Goal: Find specific page/section: Find specific page/section

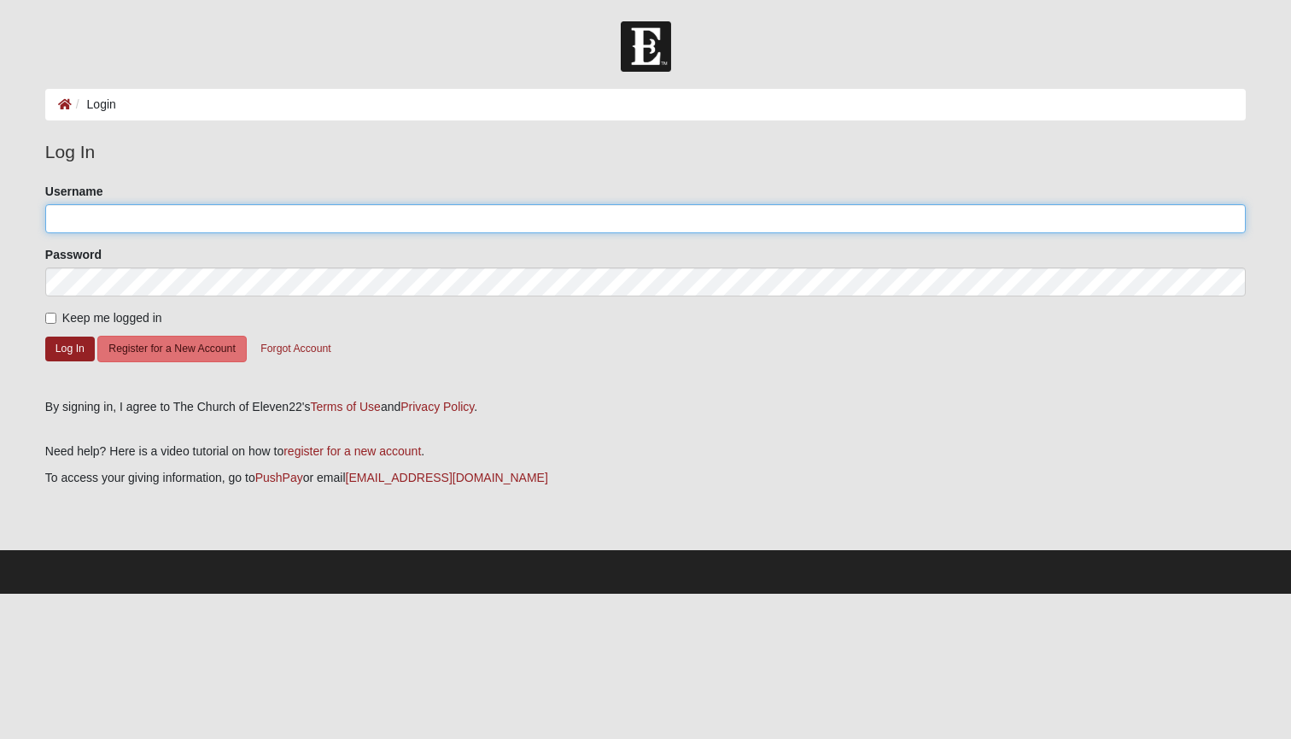
type input "imstilltrell"
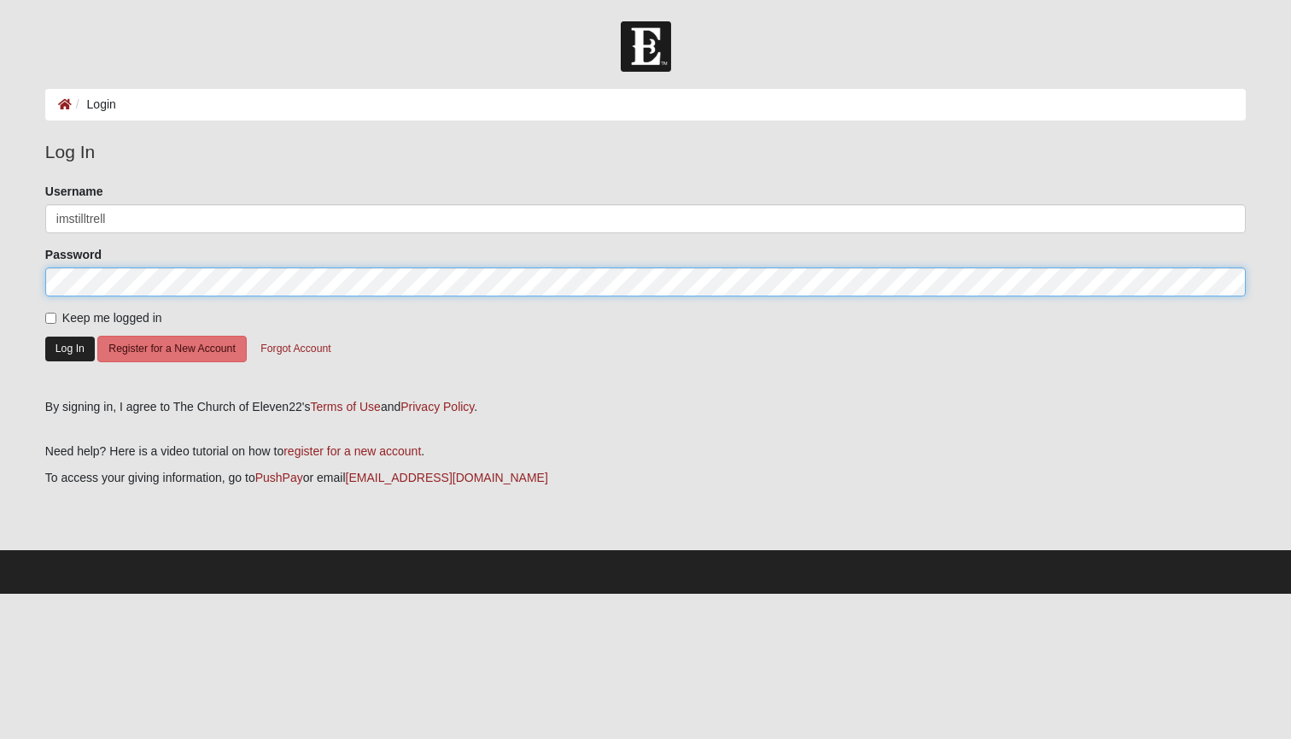
scroll to position [1, 0]
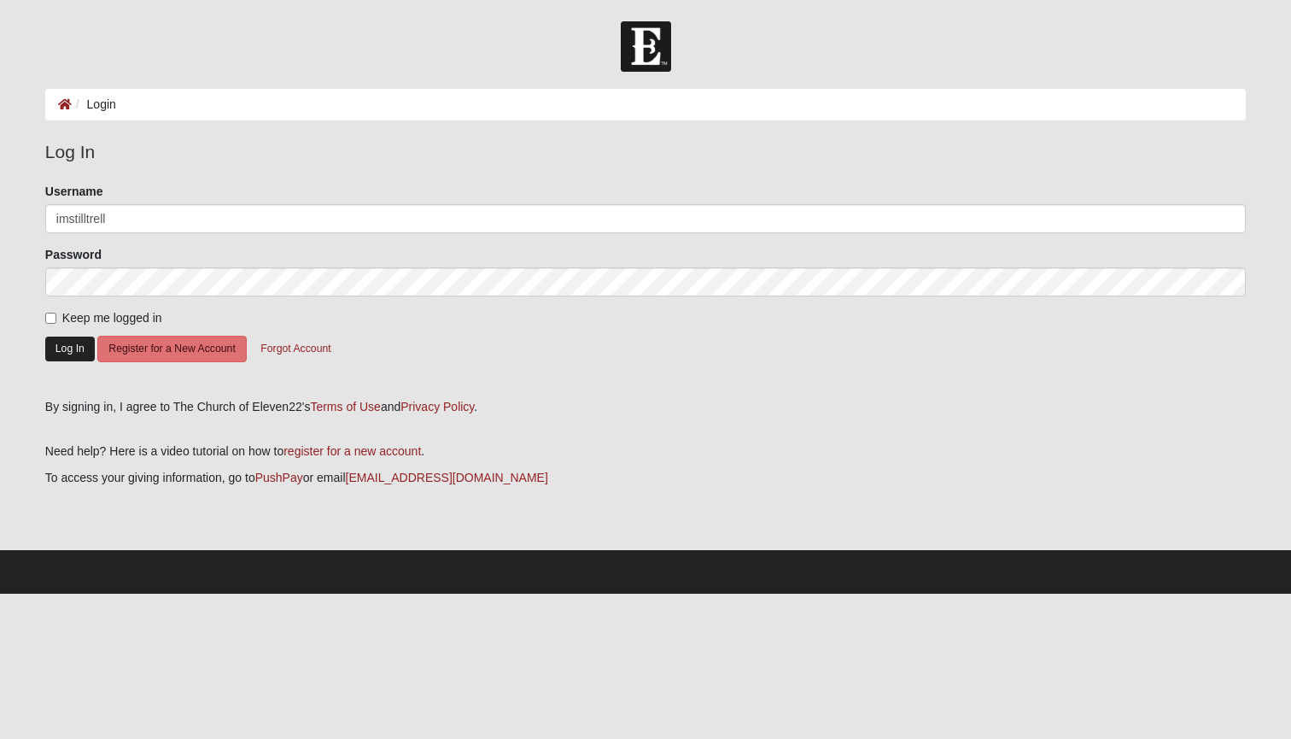
click at [63, 344] on button "Log In" at bounding box center [70, 348] width 50 height 25
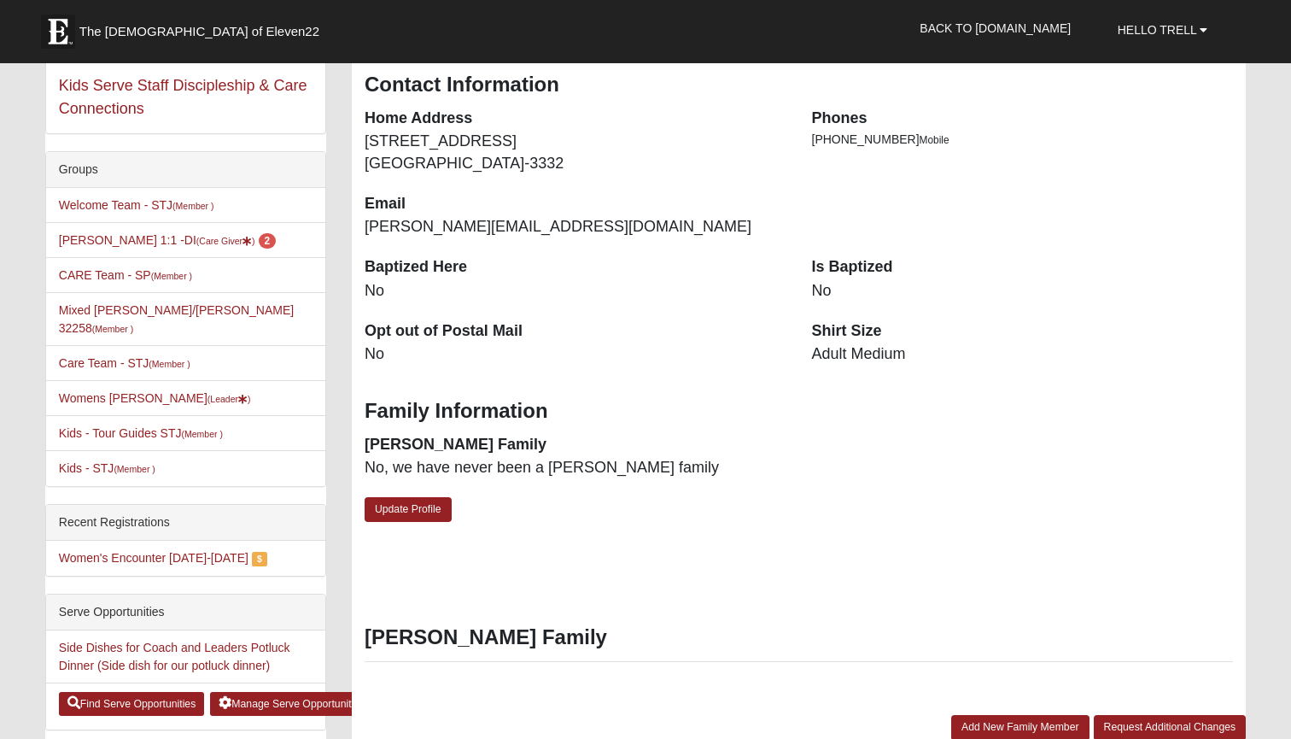
scroll to position [255, 0]
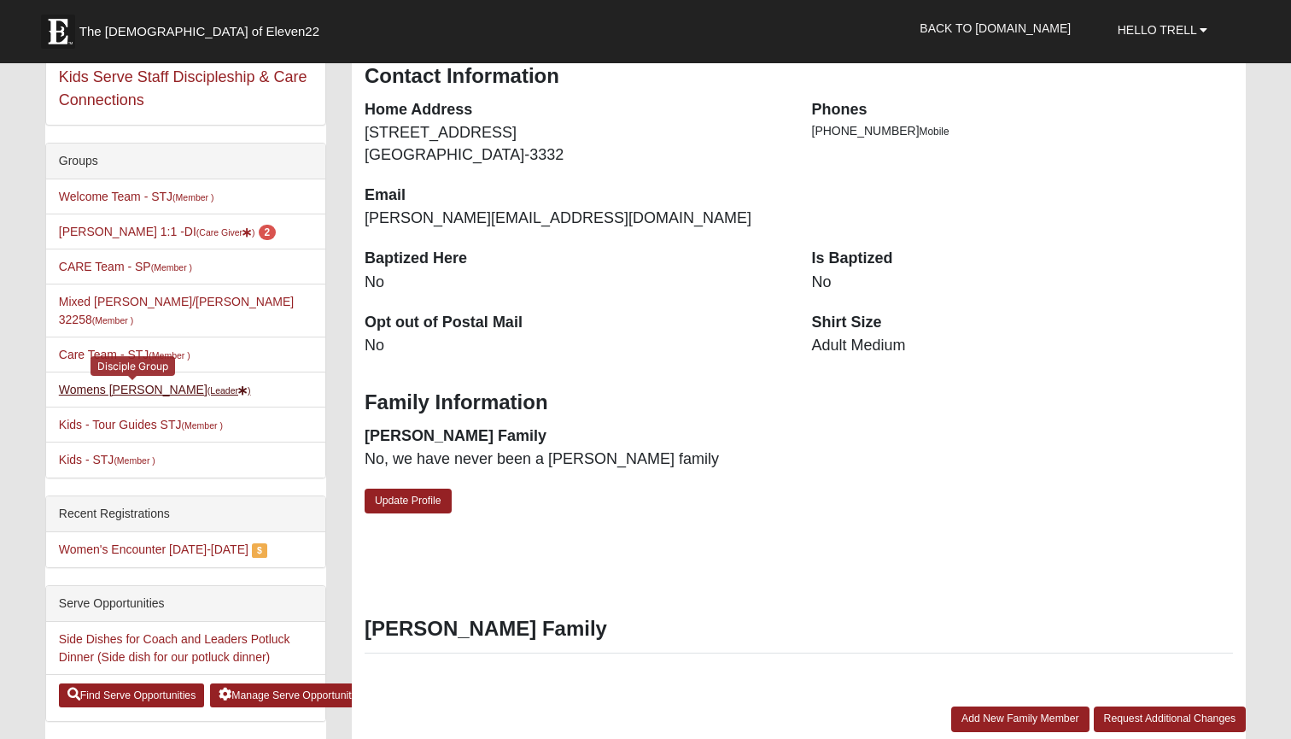
click at [129, 383] on link "Womens Edwards (Leader )" at bounding box center [155, 390] width 192 height 14
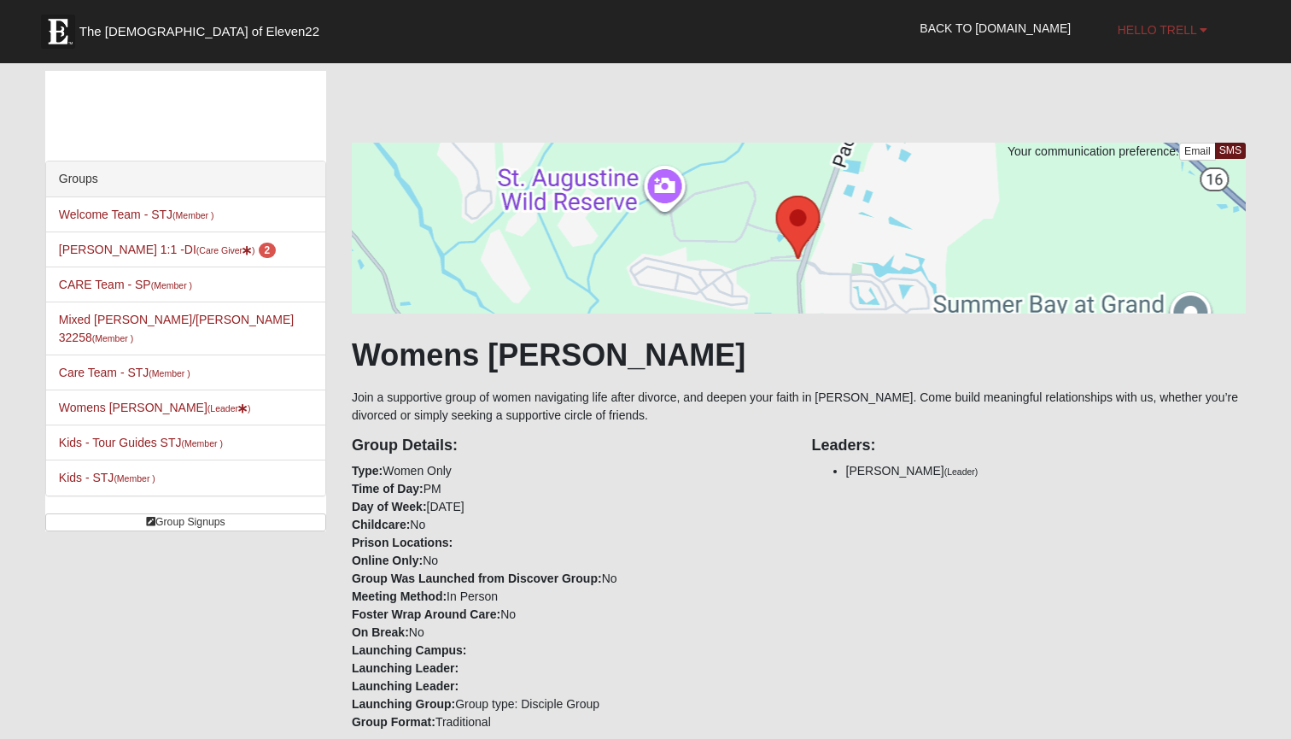
click at [1161, 29] on span "Hello Trell" at bounding box center [1157, 30] width 79 height 14
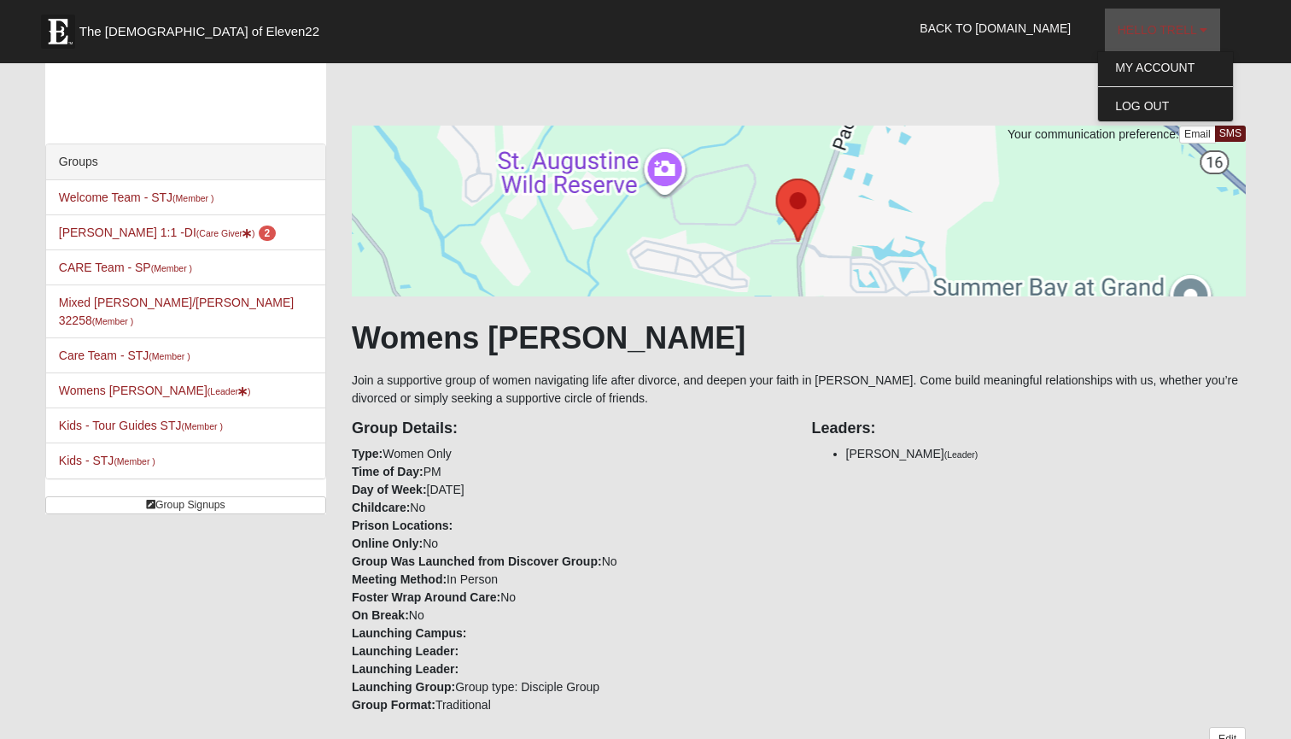
scroll to position [26, 0]
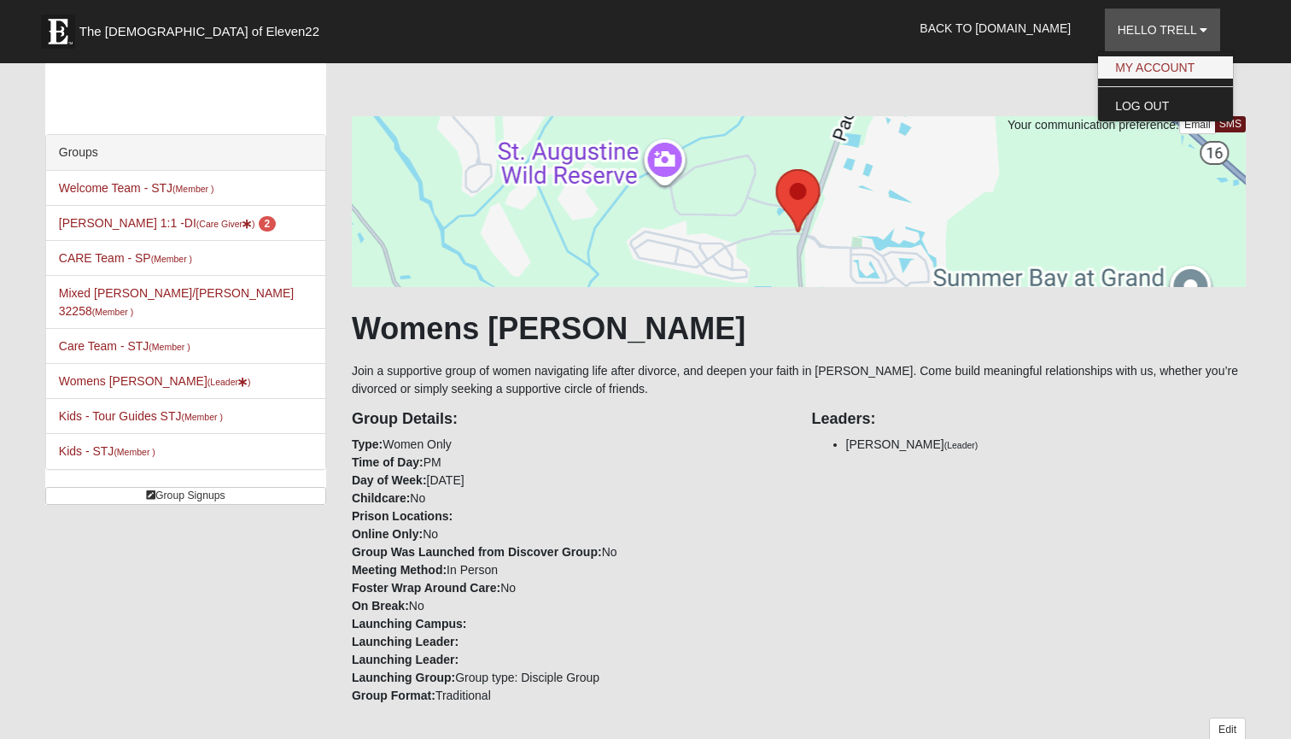
click at [1117, 66] on link "My Account" at bounding box center [1165, 67] width 135 height 22
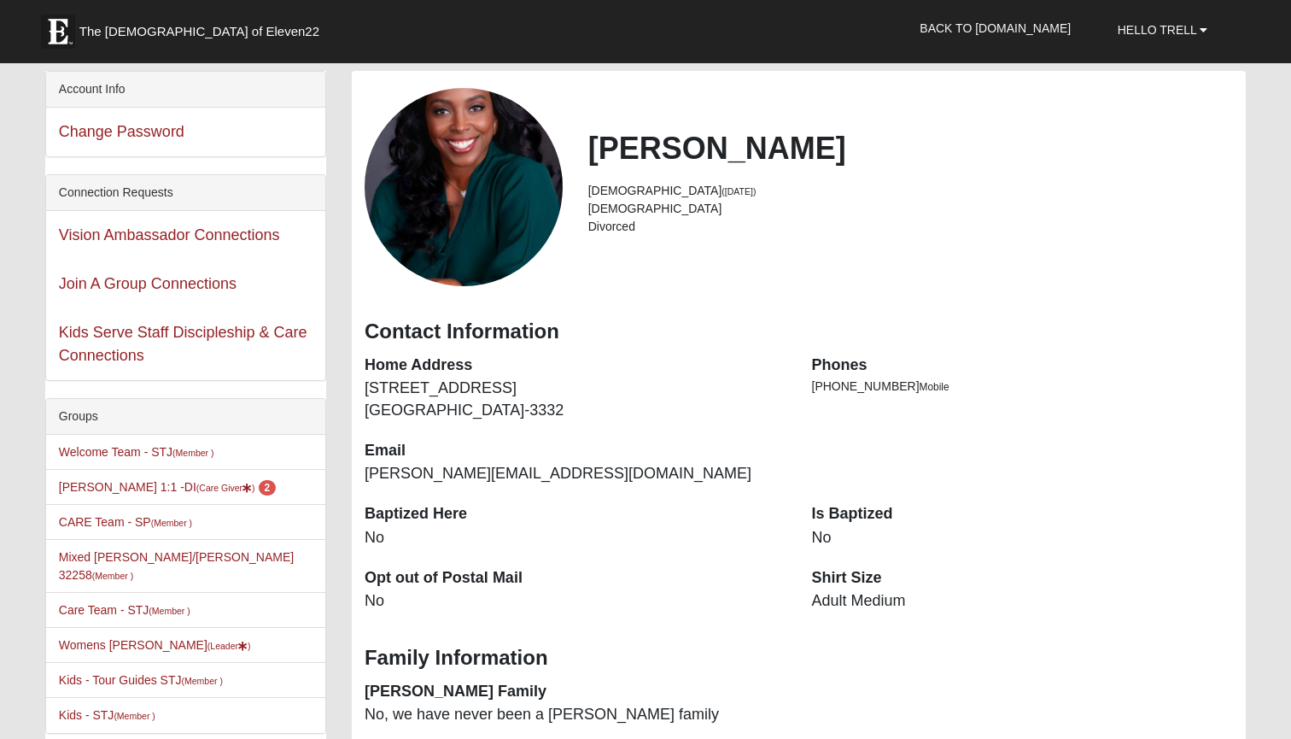
scroll to position [3, 0]
